Goal: Information Seeking & Learning: Learn about a topic

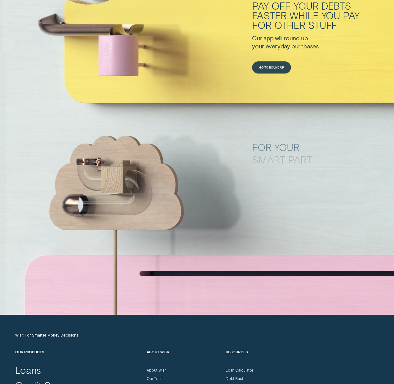
scroll to position [1820, 0]
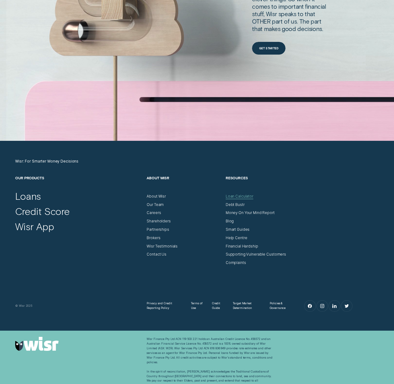
click at [242, 195] on div "Loan Calculator" at bounding box center [240, 196] width 28 height 5
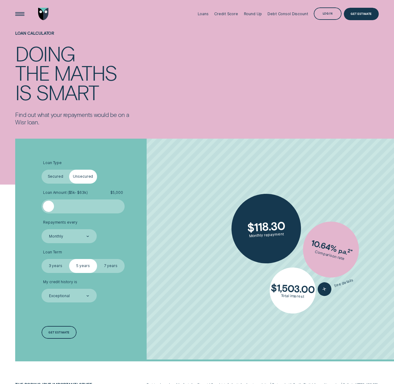
click at [51, 173] on label "Secured" at bounding box center [56, 177] width 28 height 14
click at [42, 170] on input "Secured" at bounding box center [42, 170] width 0 height 0
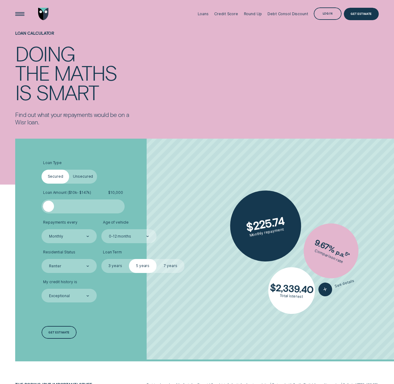
click at [92, 173] on label "Unsecured" at bounding box center [83, 177] width 28 height 14
click at [69, 170] on input "Unsecured" at bounding box center [69, 170] width 0 height 0
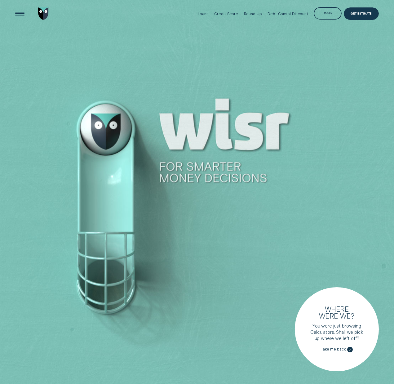
scroll to position [1820, 0]
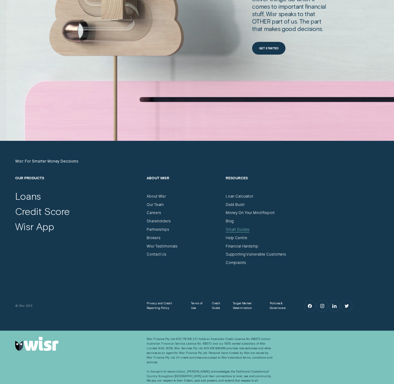
click at [240, 229] on div "Smart Guides" at bounding box center [238, 229] width 24 height 5
